Goal: Information Seeking & Learning: Learn about a topic

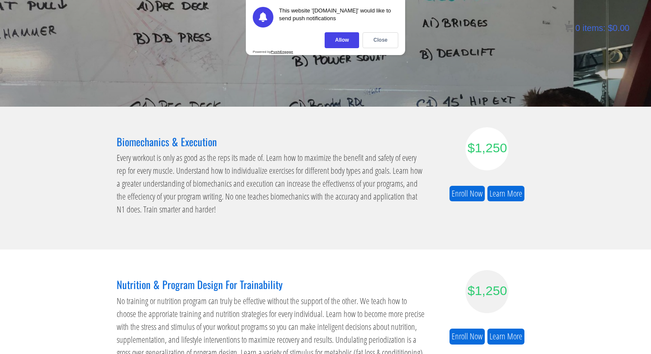
scroll to position [127, 0]
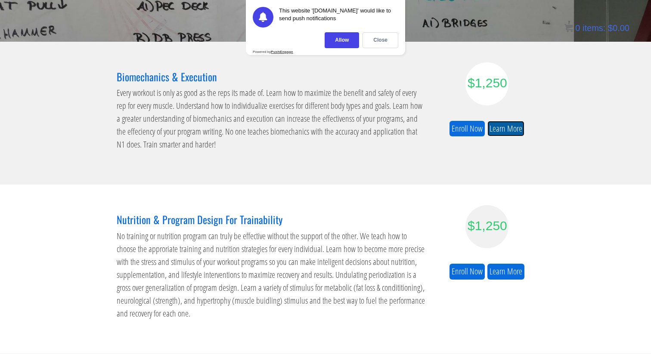
click at [504, 129] on link "Learn More" at bounding box center [505, 129] width 37 height 16
click at [352, 47] on div "Allow" at bounding box center [342, 40] width 34 height 16
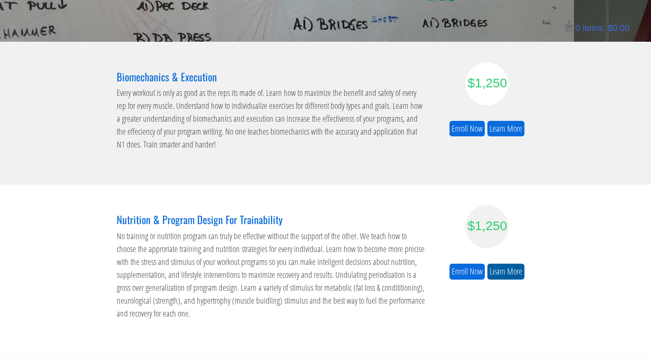
click at [503, 277] on link "Learn More" at bounding box center [505, 272] width 37 height 16
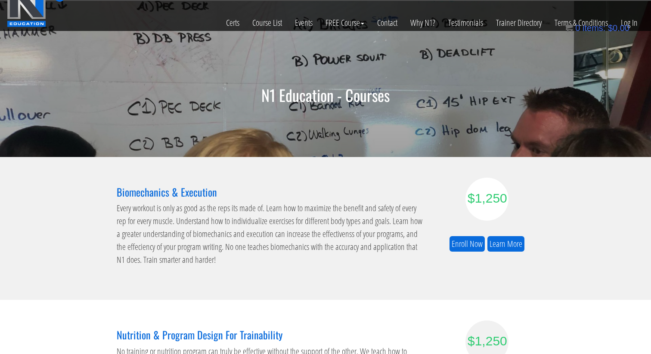
scroll to position [0, 0]
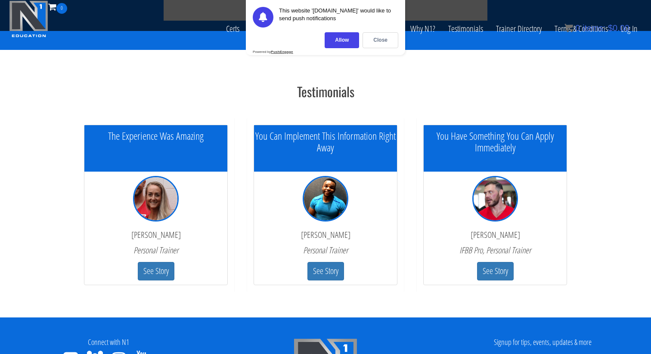
scroll to position [2519, 0]
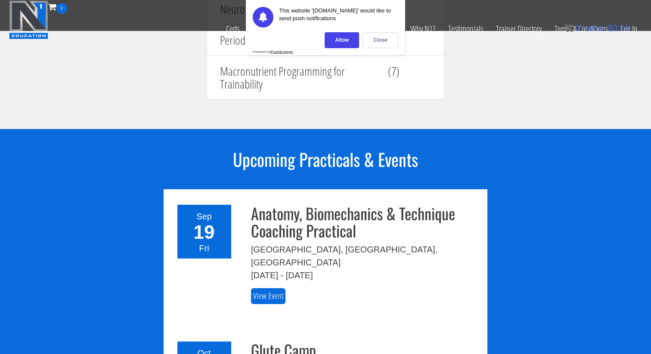
scroll to position [1231, 0]
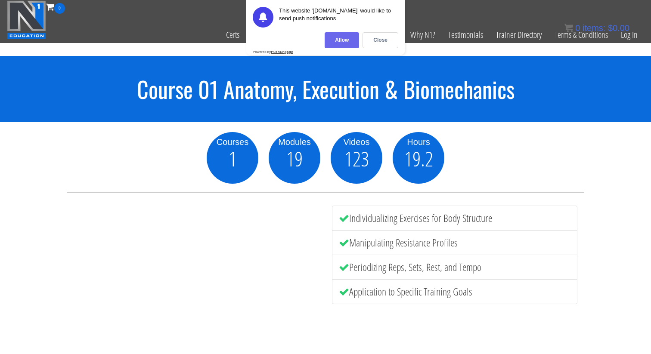
click at [335, 39] on div "Allow" at bounding box center [342, 40] width 34 height 16
